Goal: Complete application form

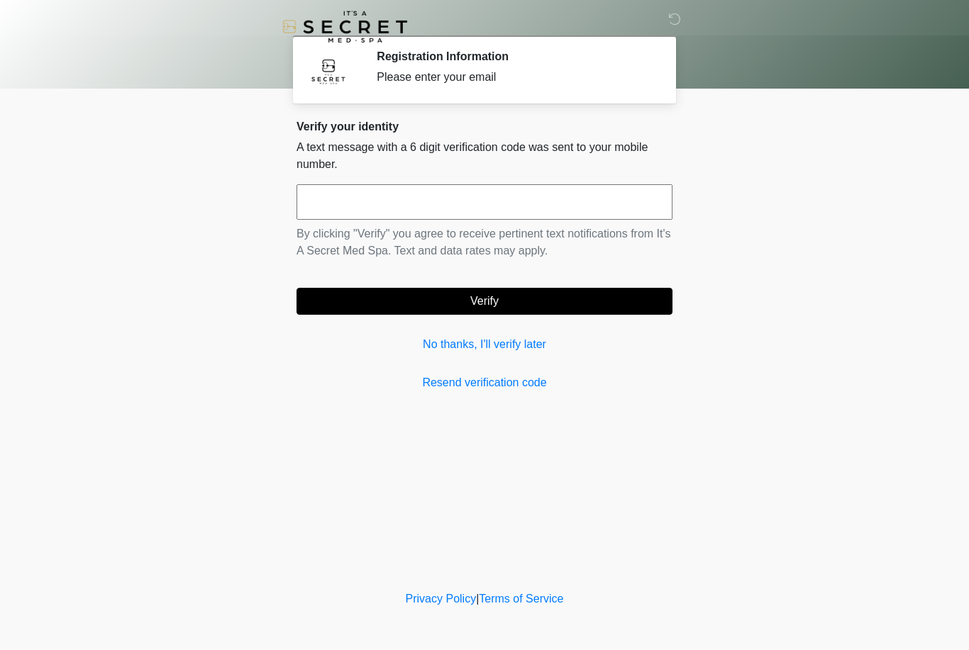
click at [630, 190] on input "text" at bounding box center [484, 201] width 376 height 35
type input "******"
click at [750, 242] on body "‎ ‎ Registration Information Please enter your email Please connect to Wi-Fi no…" at bounding box center [484, 325] width 969 height 650
click at [602, 294] on button "Verify" at bounding box center [484, 301] width 376 height 27
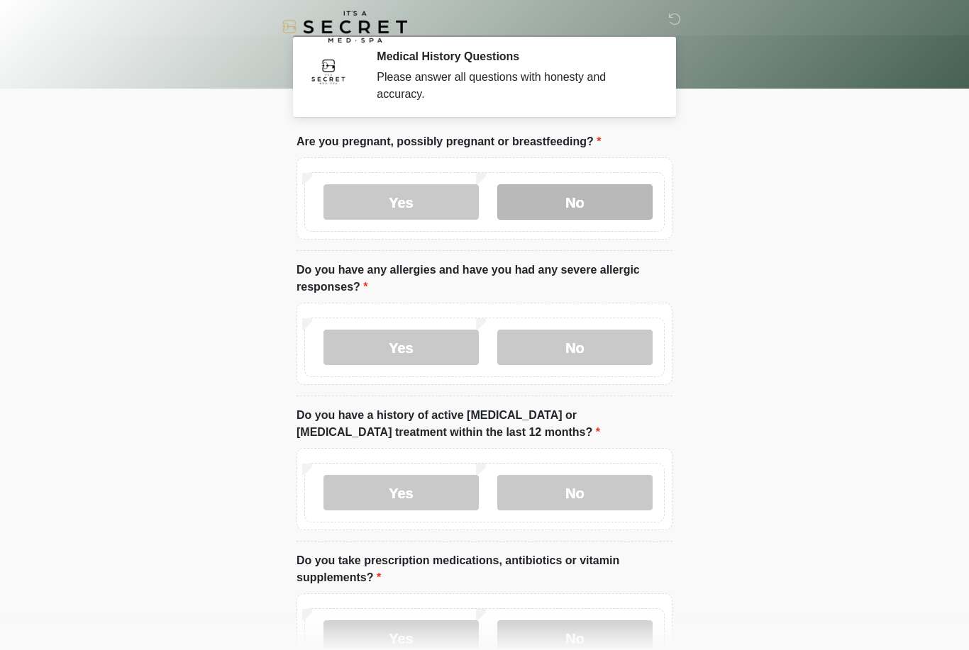
click at [622, 207] on label "No" at bounding box center [574, 201] width 155 height 35
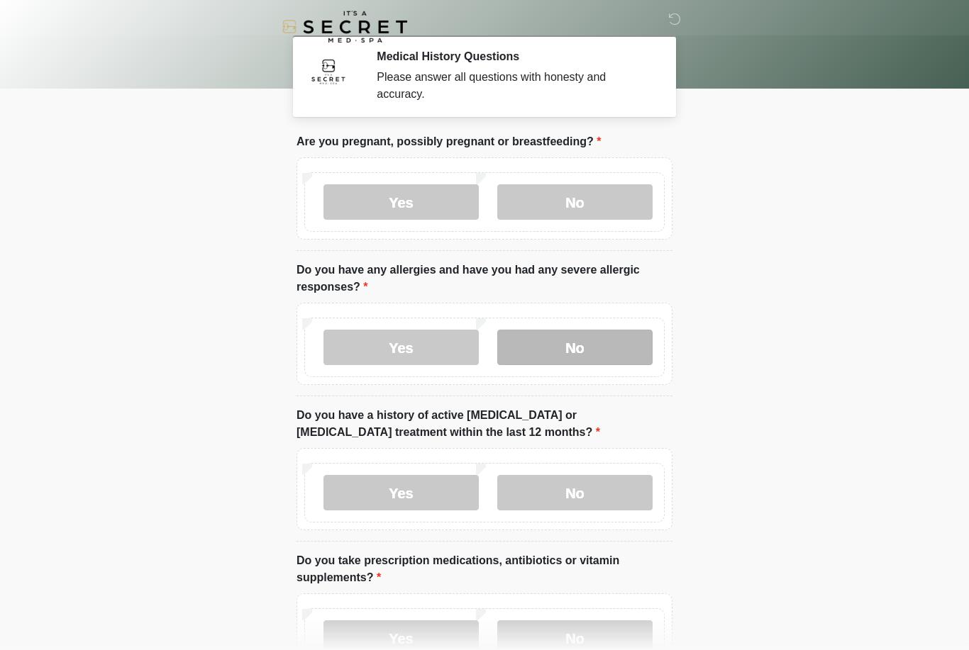
click at [640, 359] on label "No" at bounding box center [574, 347] width 155 height 35
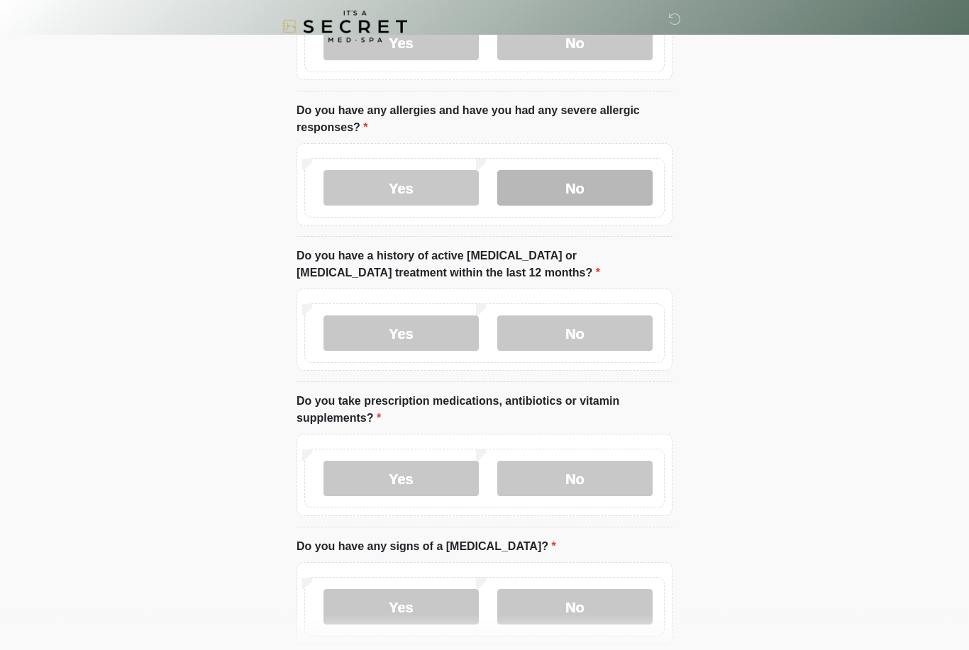
scroll to position [162, 0]
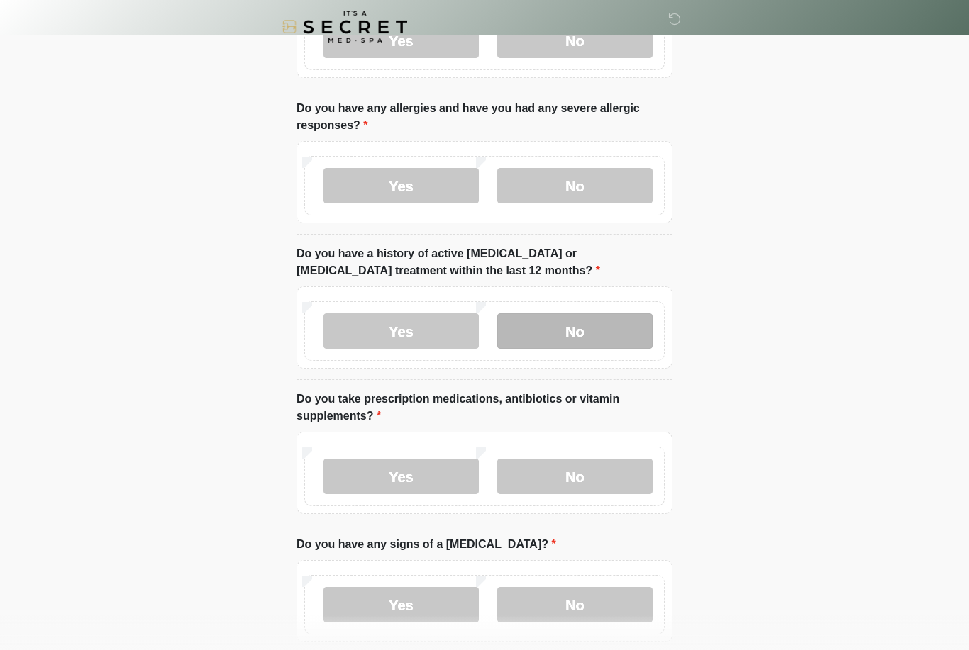
click at [619, 332] on label "No" at bounding box center [574, 330] width 155 height 35
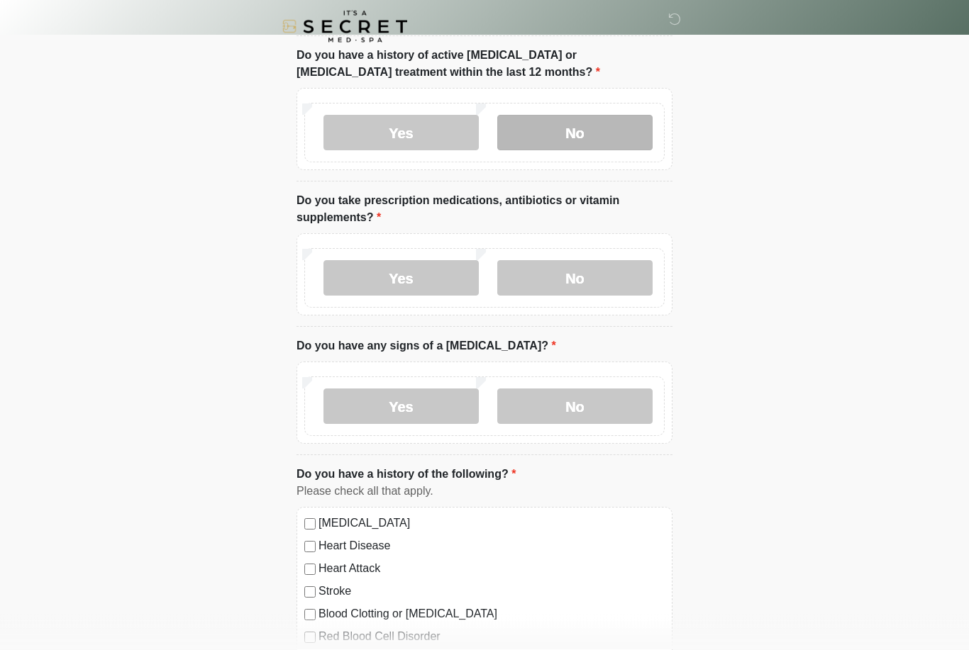
scroll to position [360, 0]
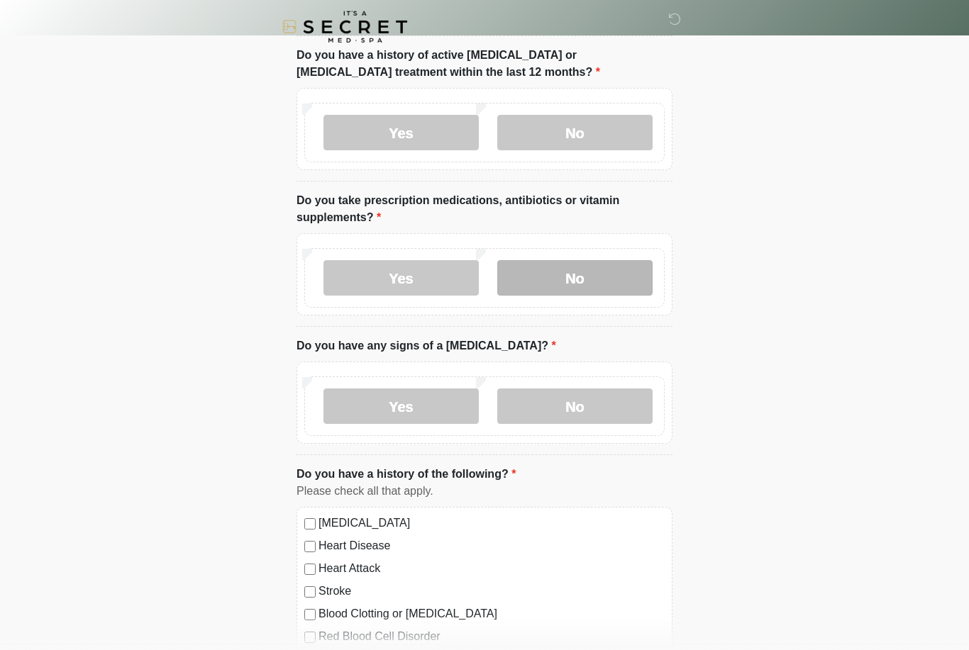
click at [625, 280] on label "No" at bounding box center [574, 277] width 155 height 35
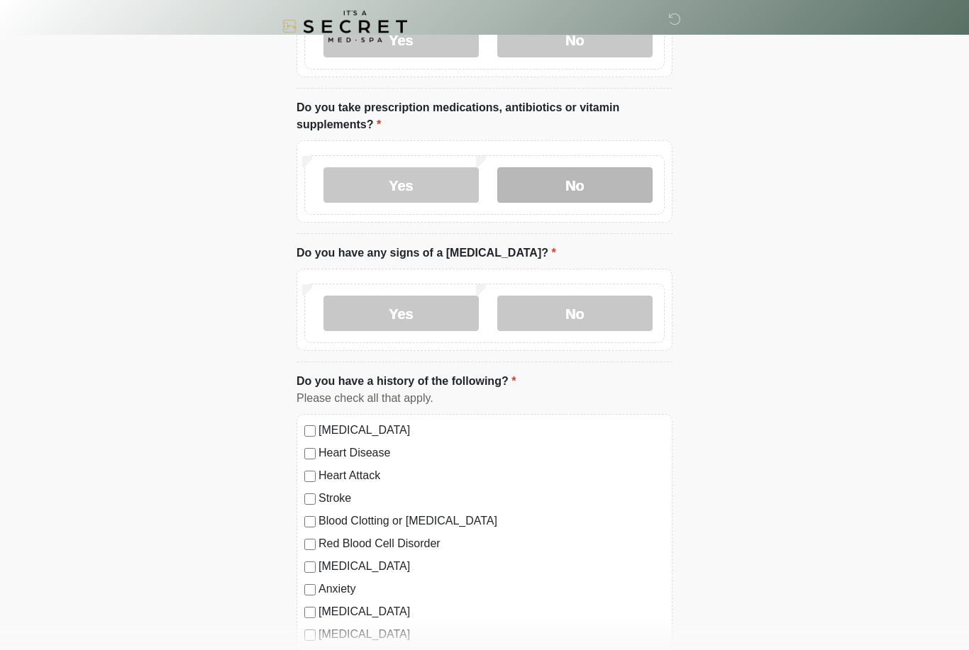
scroll to position [453, 0]
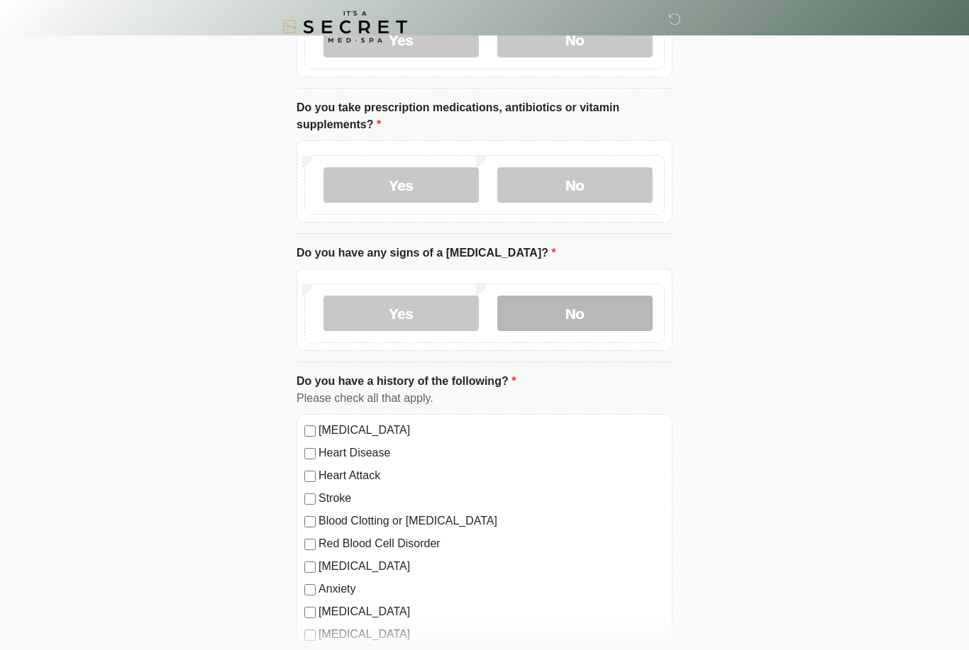
click at [610, 317] on label "No" at bounding box center [574, 313] width 155 height 35
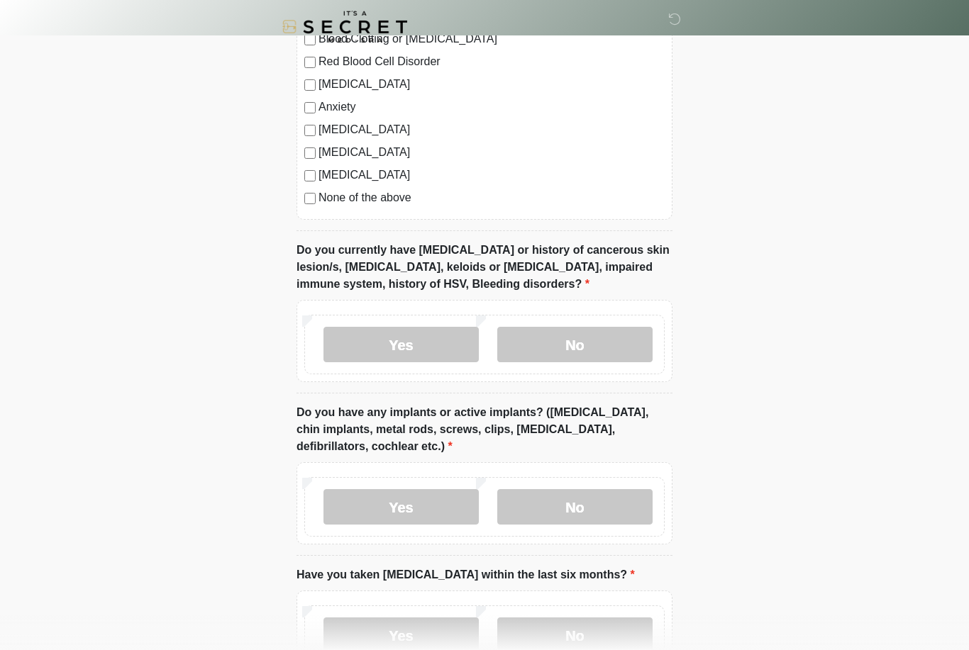
scroll to position [977, 0]
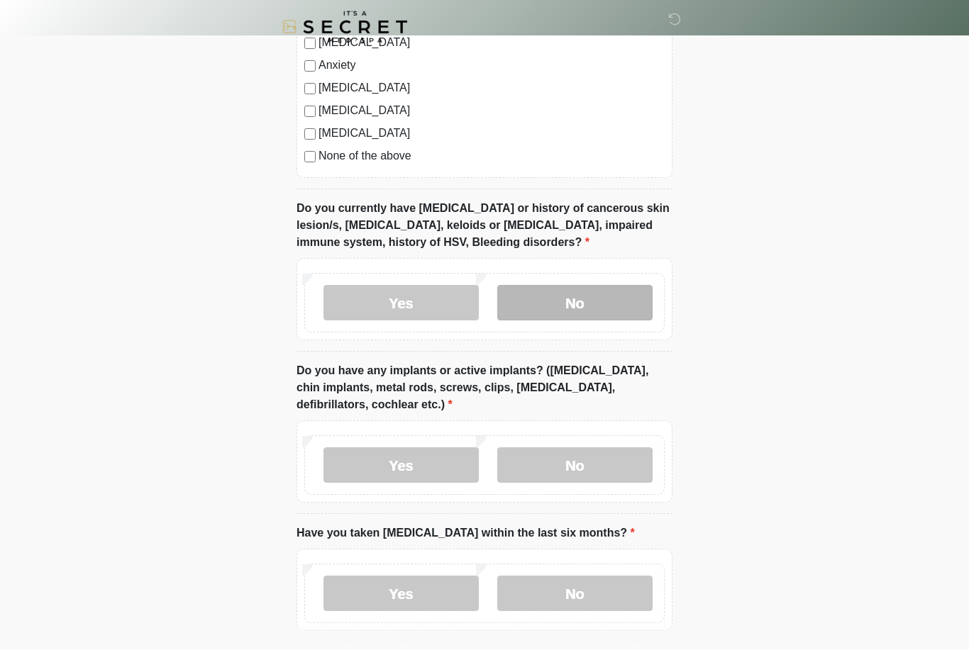
click at [598, 301] on label "No" at bounding box center [574, 302] width 155 height 35
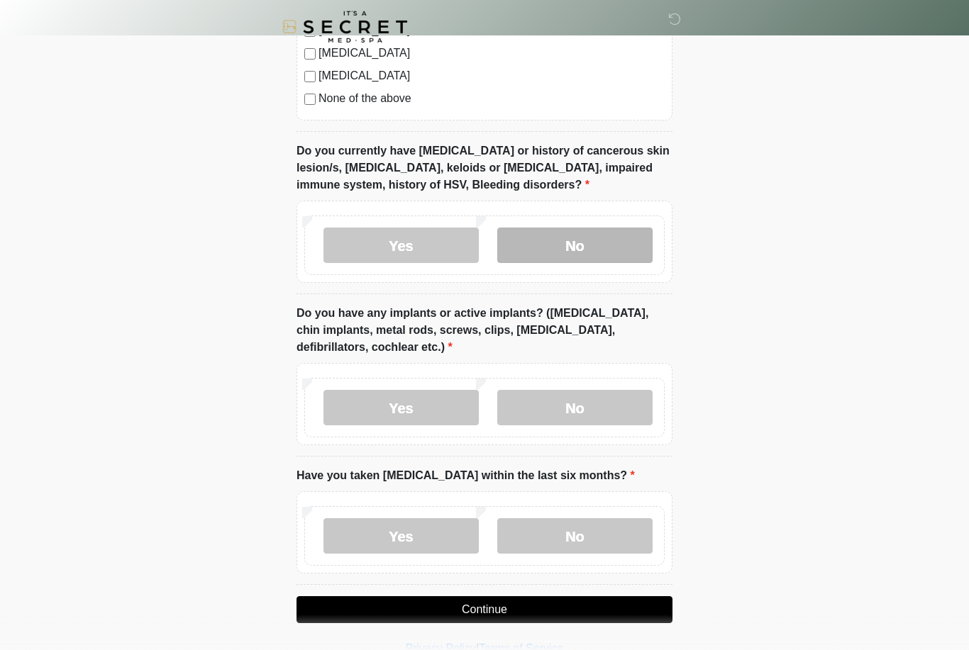
scroll to position [1036, 0]
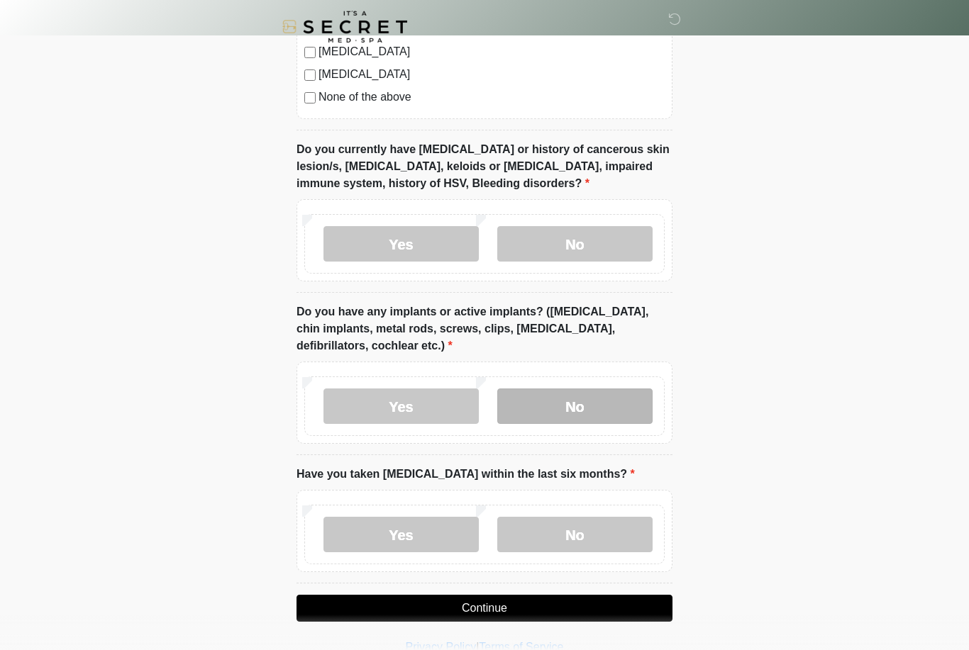
click at [610, 405] on label "No" at bounding box center [574, 406] width 155 height 35
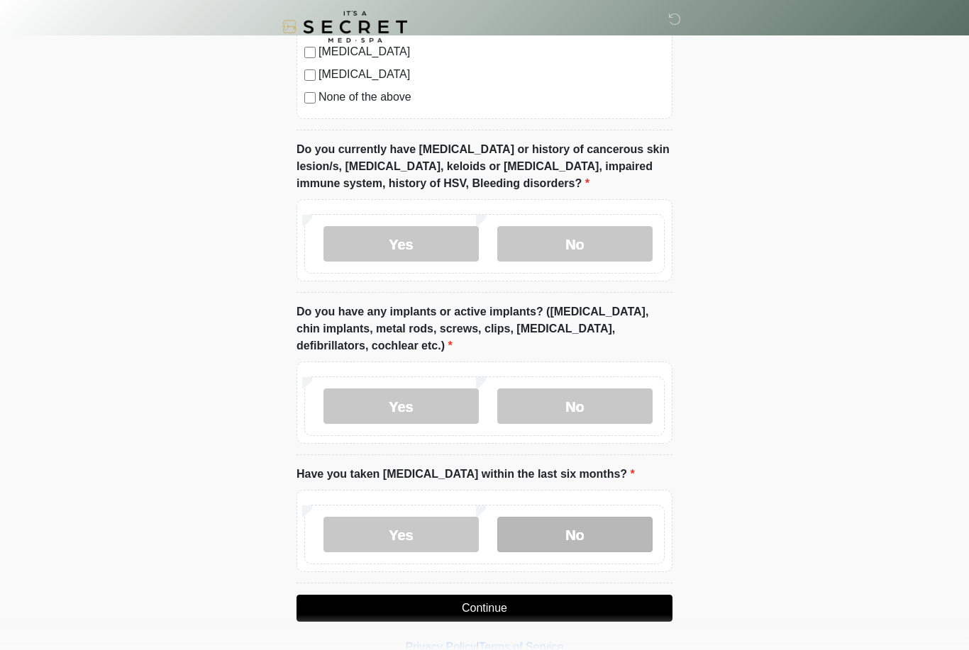
click at [581, 537] on label "No" at bounding box center [574, 534] width 155 height 35
click at [550, 604] on button "Continue" at bounding box center [484, 608] width 376 height 27
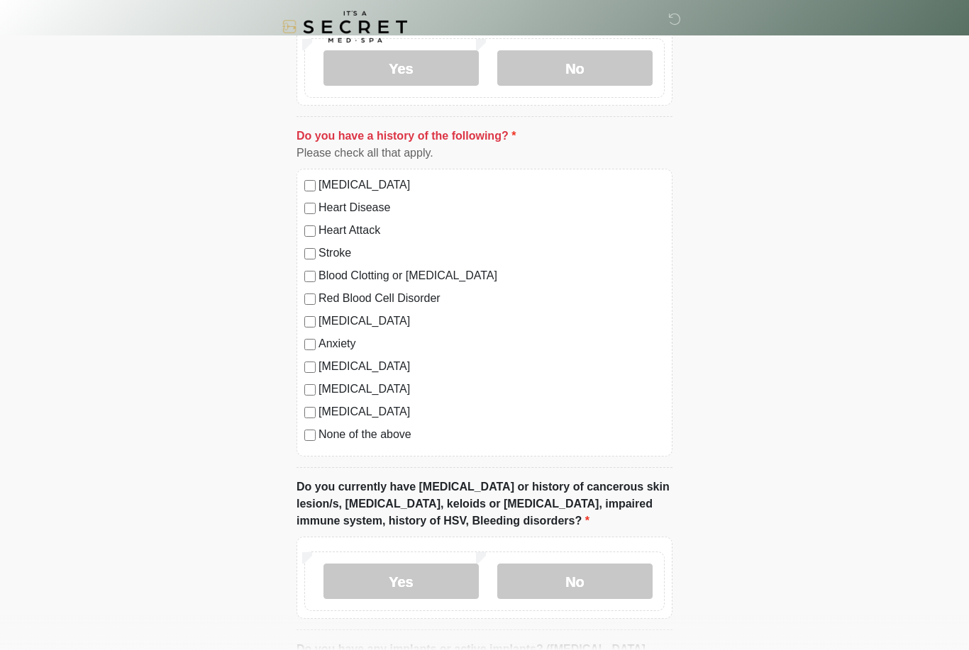
scroll to position [693, 0]
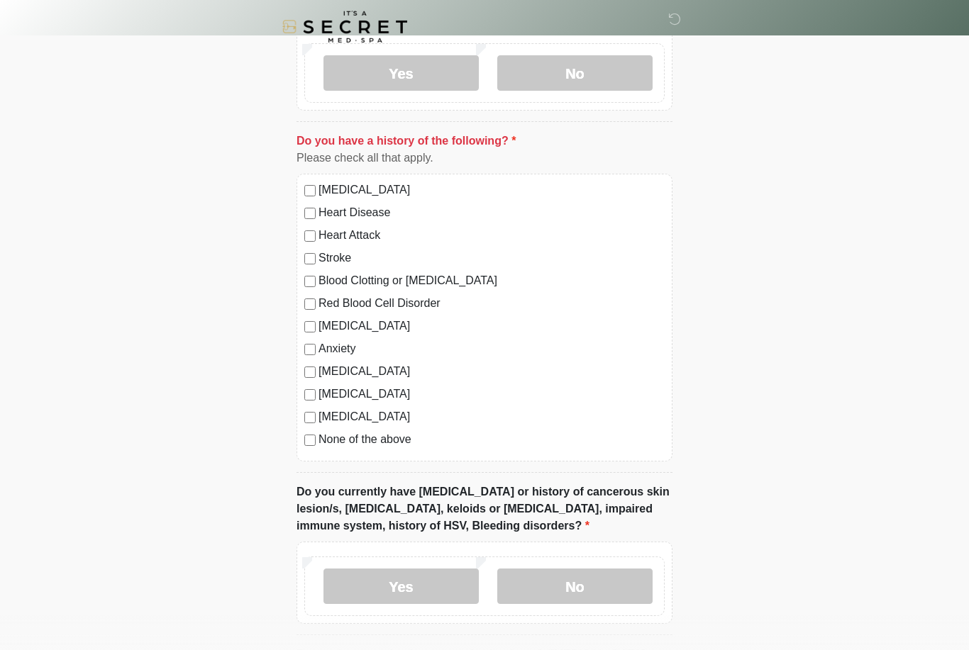
click at [382, 445] on label "None of the above" at bounding box center [491, 439] width 346 height 17
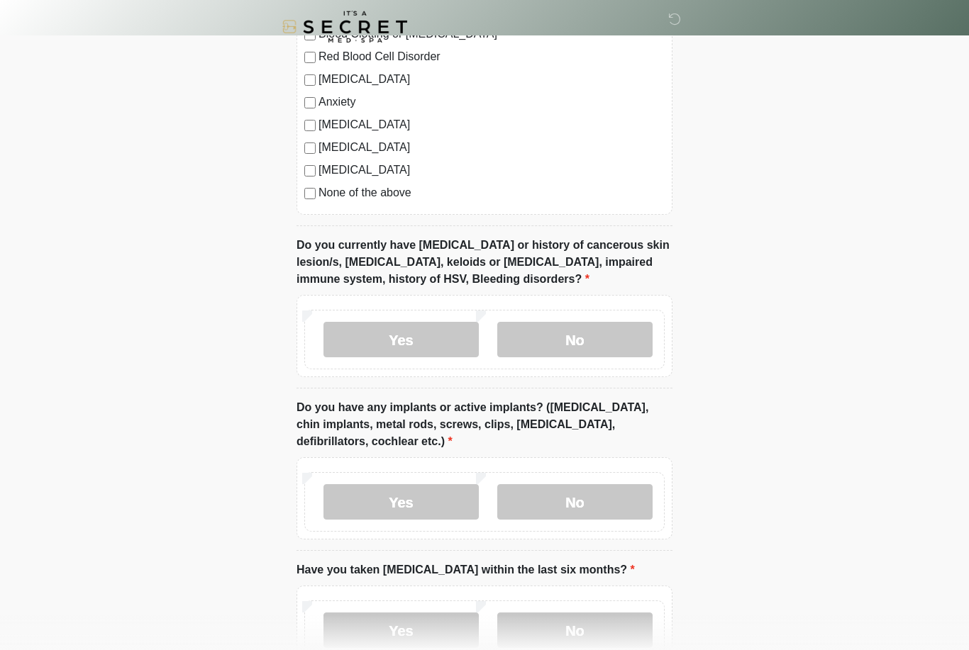
scroll to position [1036, 0]
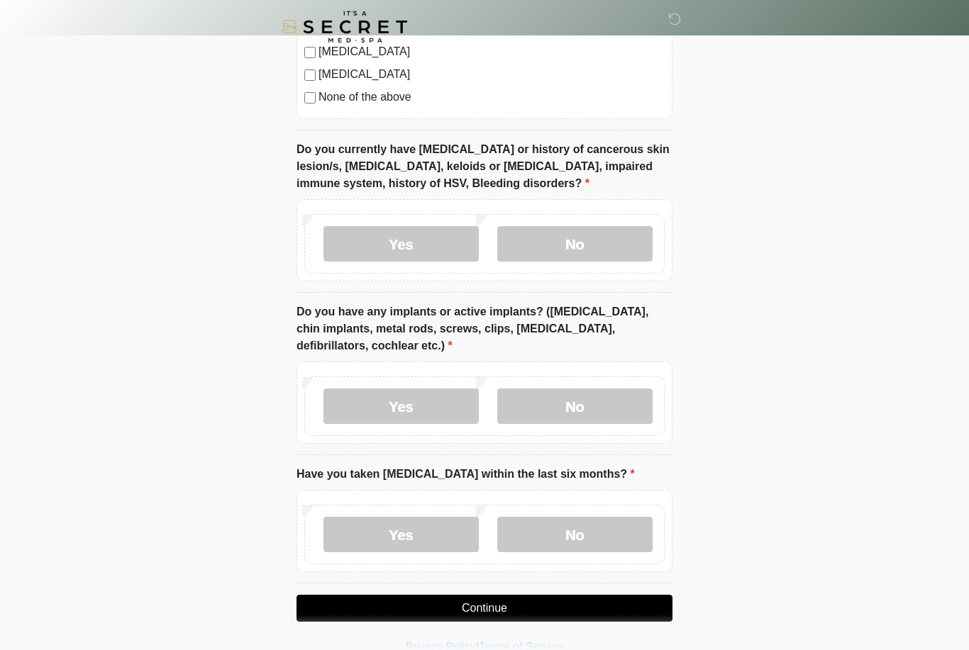
click at [566, 608] on button "Continue" at bounding box center [484, 608] width 376 height 27
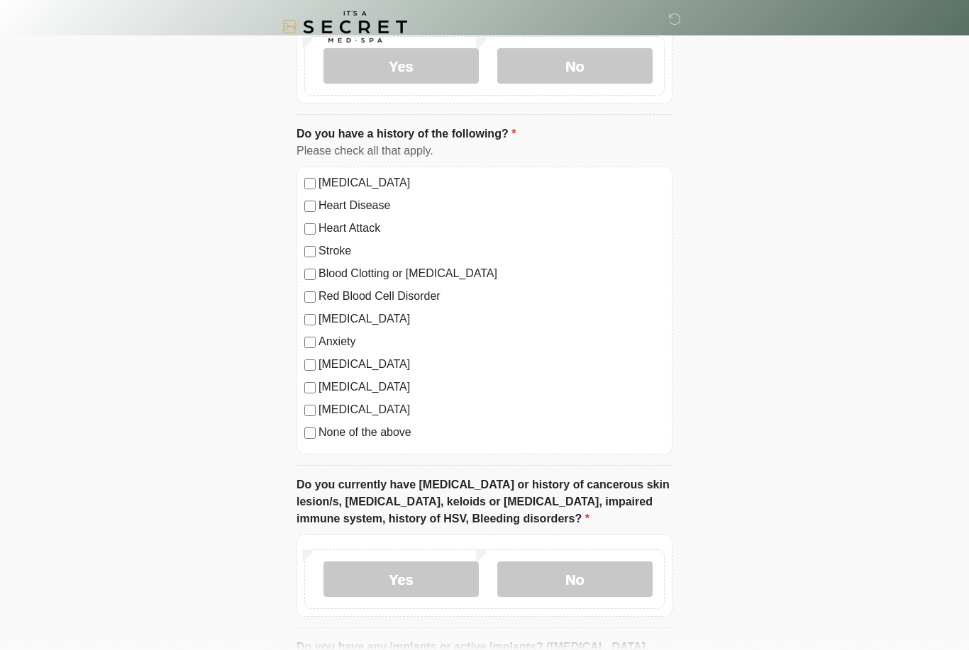
scroll to position [0, 0]
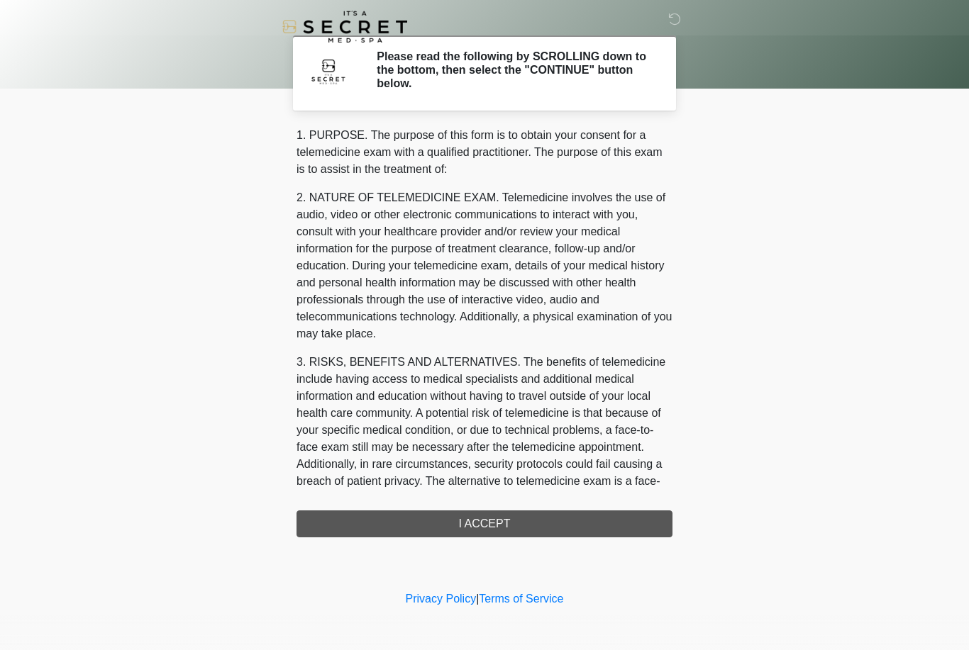
click at [552, 540] on div "‎ ‎ Please read the following by SCROLLING down to the bottom, then select the …" at bounding box center [484, 293] width 425 height 559
click at [574, 518] on div "1. PURPOSE. The purpose of this form is to obtain your consent for a telemedici…" at bounding box center [484, 332] width 376 height 411
click at [507, 520] on div "1. PURPOSE. The purpose of this form is to obtain your consent for a telemedici…" at bounding box center [484, 332] width 376 height 411
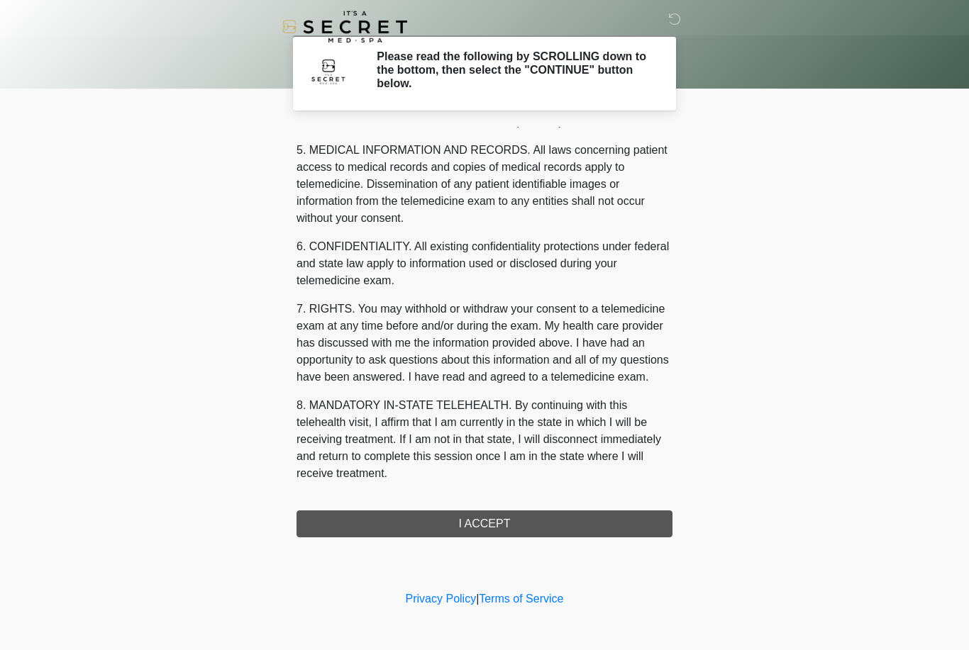
scroll to position [456, 0]
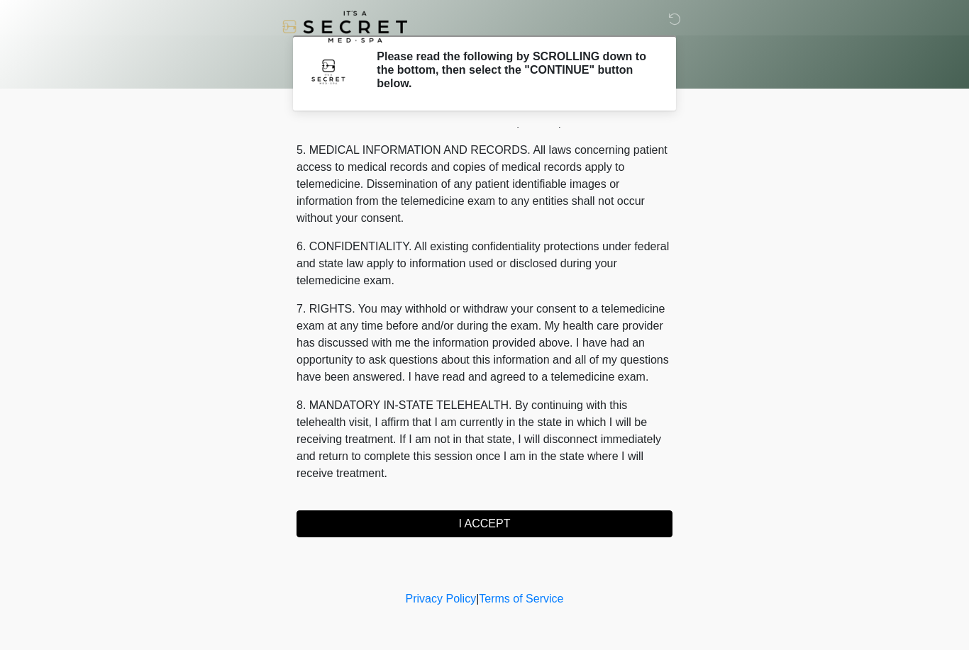
click at [542, 521] on button "I ACCEPT" at bounding box center [484, 524] width 376 height 27
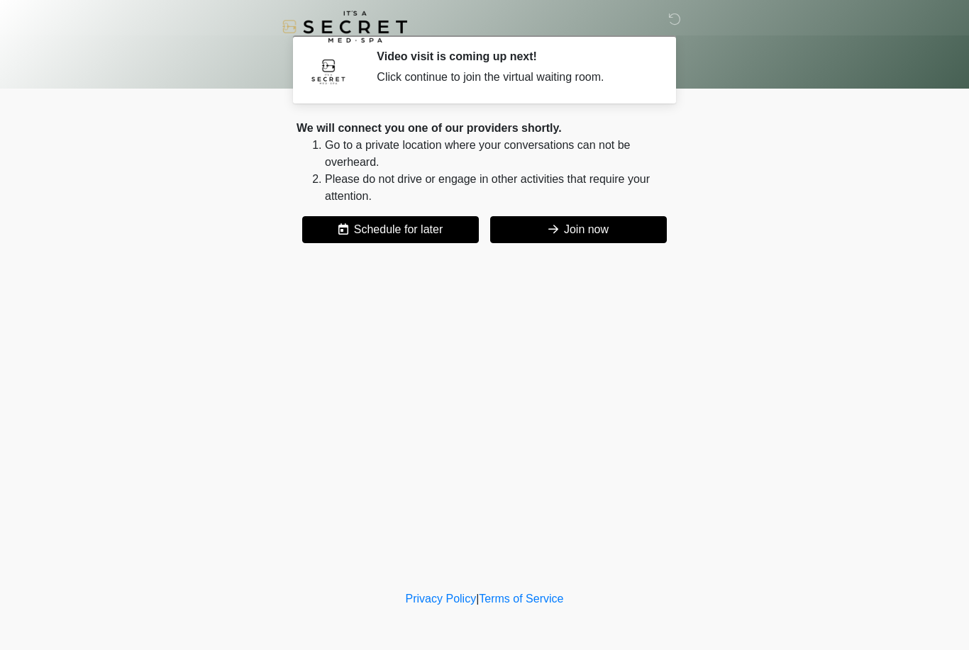
click at [617, 231] on button "Join now" at bounding box center [578, 229] width 177 height 27
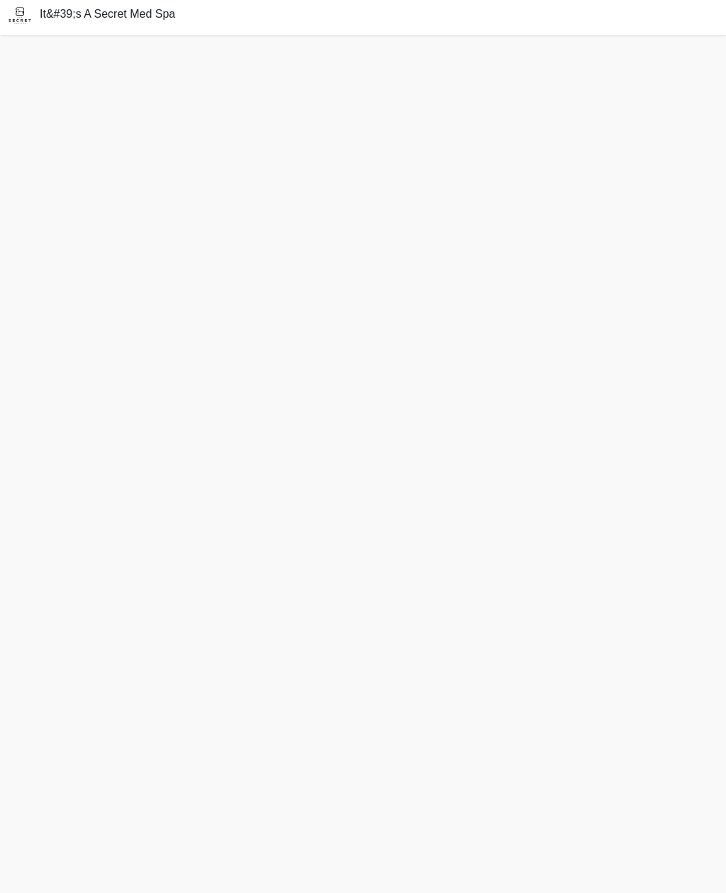
scroll to position [50, 0]
